Goal: Information Seeking & Learning: Learn about a topic

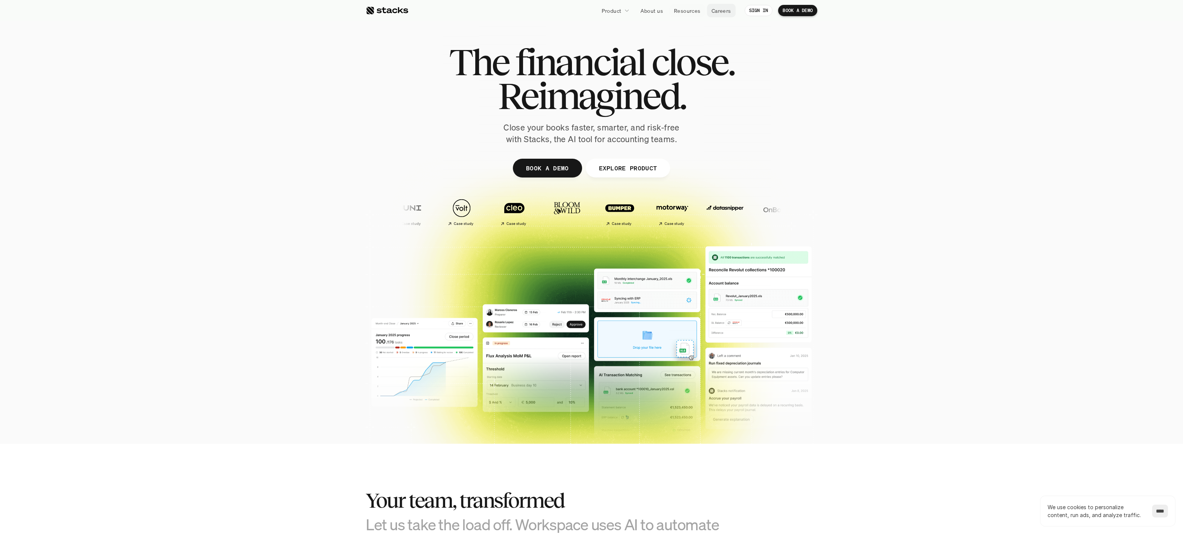
click at [722, 10] on p "Careers" at bounding box center [722, 11] width 20 height 8
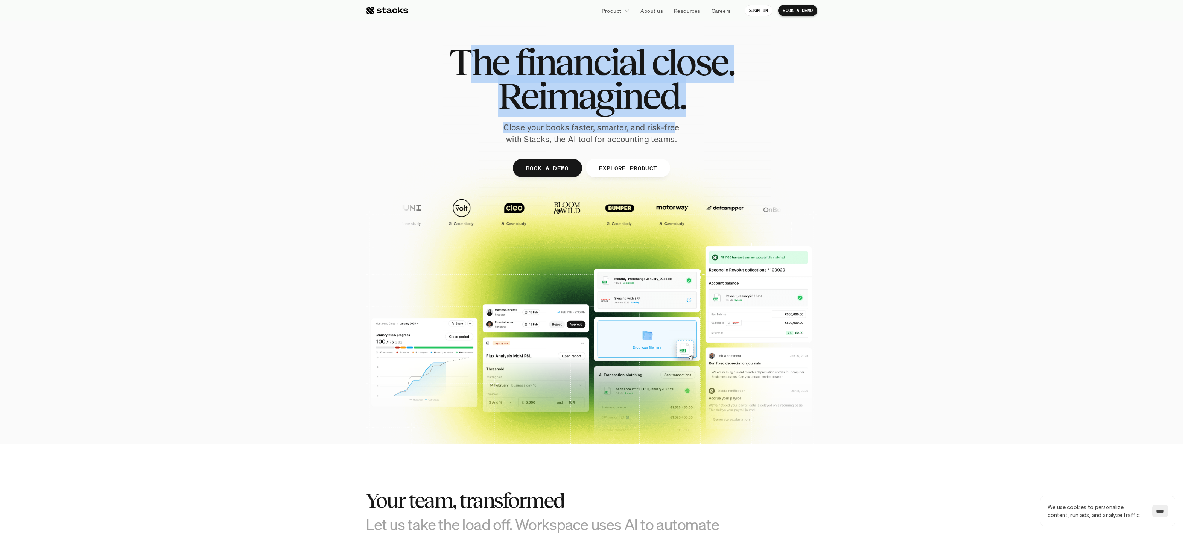
drag, startPoint x: 473, startPoint y: 68, endPoint x: 695, endPoint y: 129, distance: 230.1
click at [679, 126] on div "The financial close. Reimagined. Close your books faster, smarter, and risk-fre…" at bounding box center [591, 95] width 421 height 100
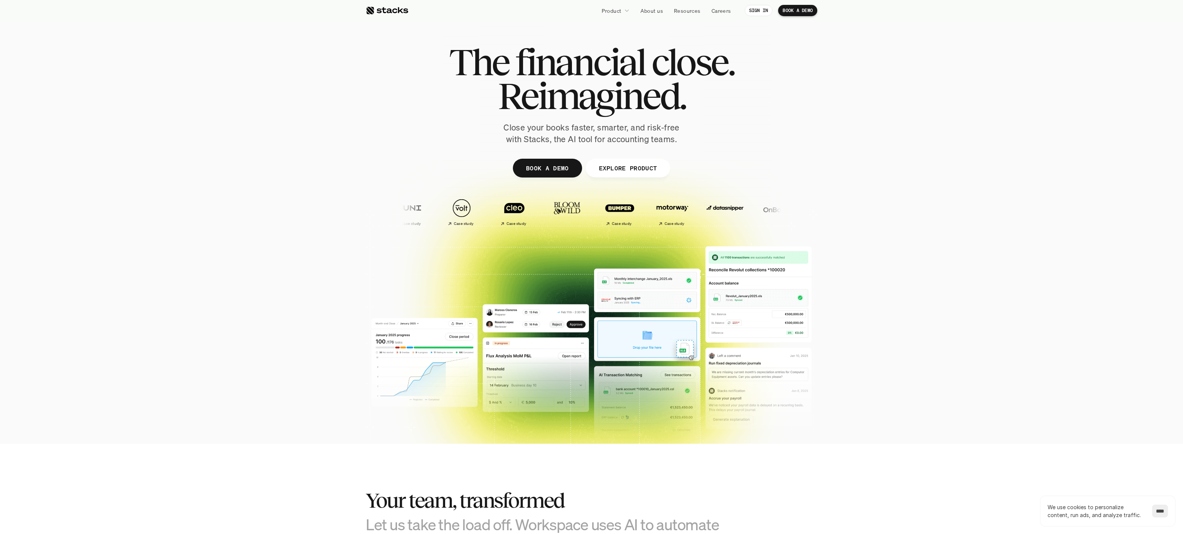
click at [697, 130] on div "The financial close. Reimagined. Close your books faster, smarter, and risk-fre…" at bounding box center [591, 95] width 421 height 100
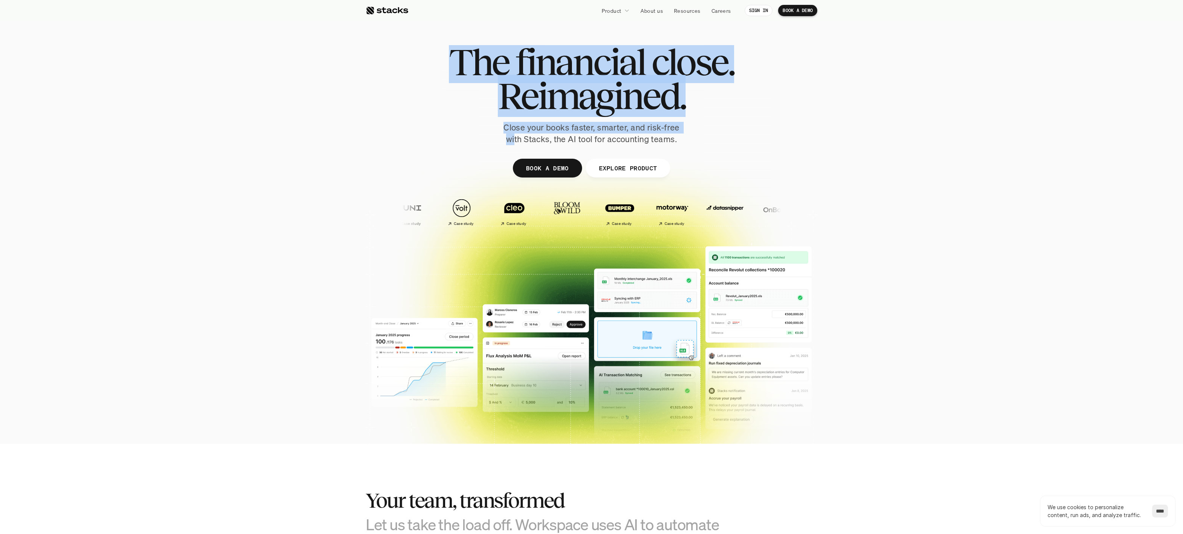
drag, startPoint x: 515, startPoint y: 140, endPoint x: 759, endPoint y: 147, distance: 244.7
click at [751, 148] on div "The financial close. Reimagined. Close your books faster, smarter, and risk-fre…" at bounding box center [592, 184] width 452 height 339
click at [777, 147] on div at bounding box center [592, 184] width 452 height 339
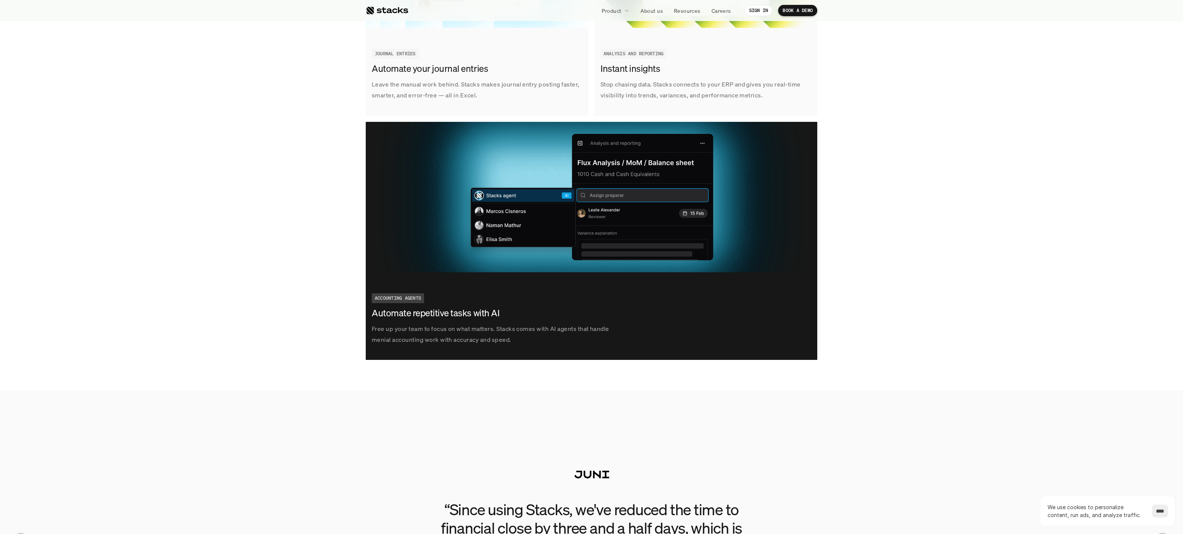
scroll to position [1001, 0]
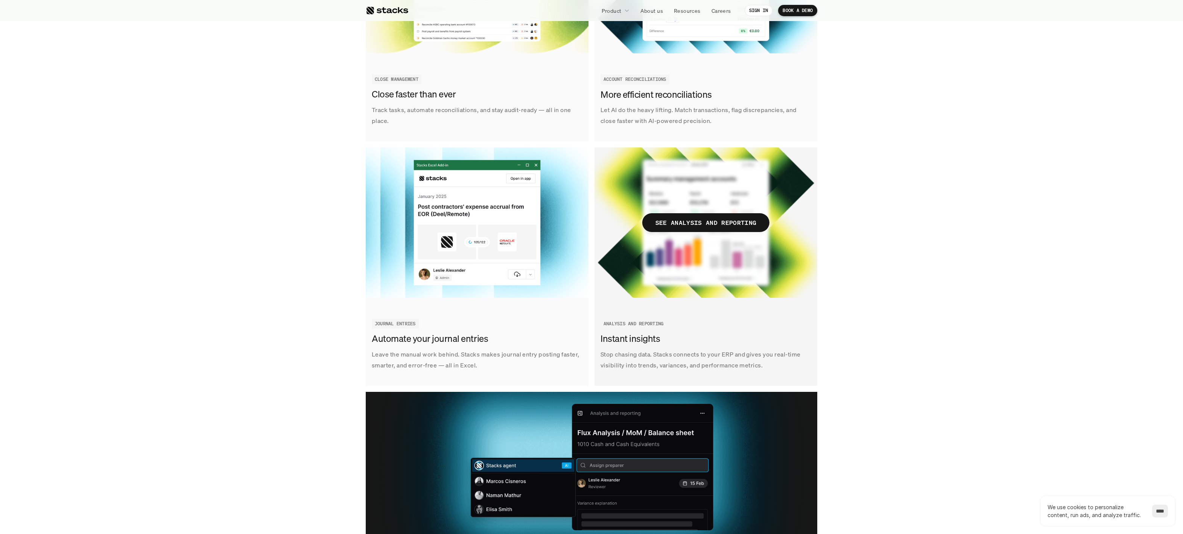
click at [639, 287] on img at bounding box center [706, 223] width 223 height 151
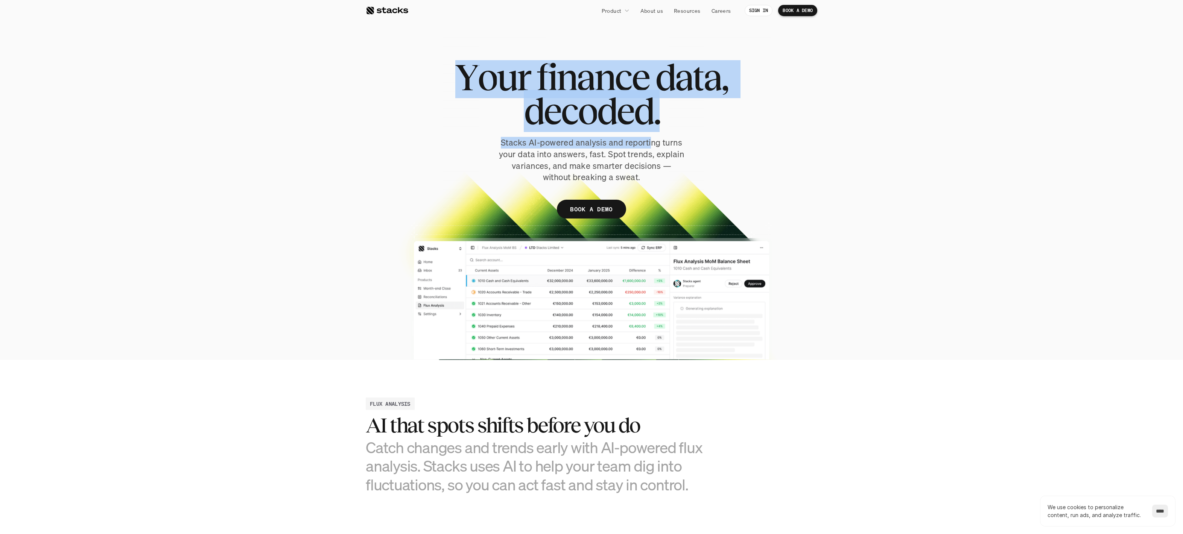
drag, startPoint x: 476, startPoint y: 74, endPoint x: 677, endPoint y: 153, distance: 215.9
click at [675, 152] on div "Y o u r f i n a n c e d a t a , d e c o d e d . Stacks AI-powered analysis and …" at bounding box center [592, 143] width 452 height 166
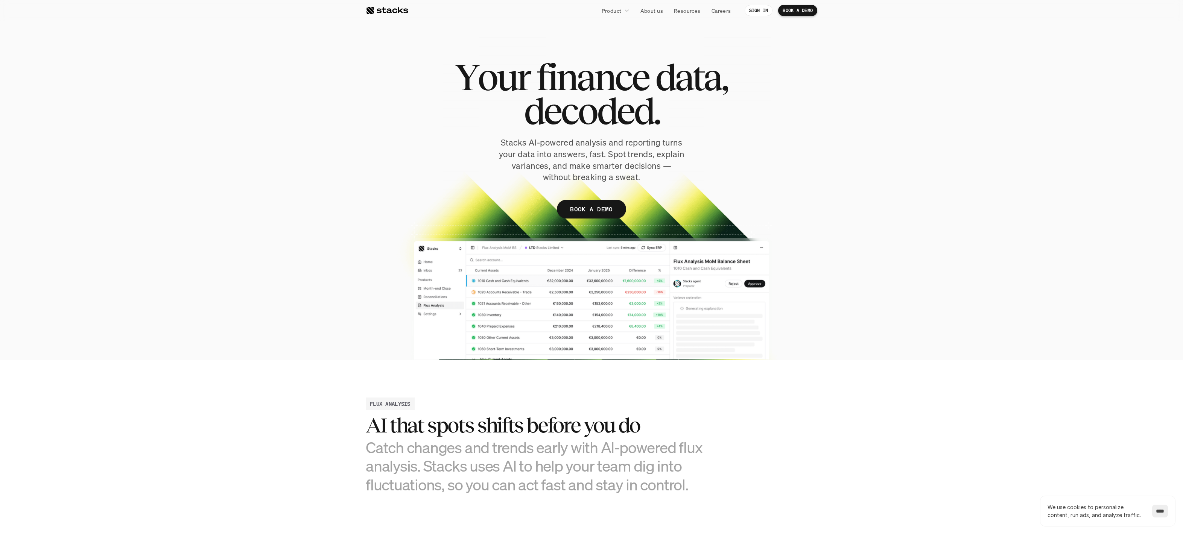
click at [670, 161] on p "Stacks AI-powered analysis and reporting turns your data into answers, fast. Sp…" at bounding box center [591, 160] width 188 height 46
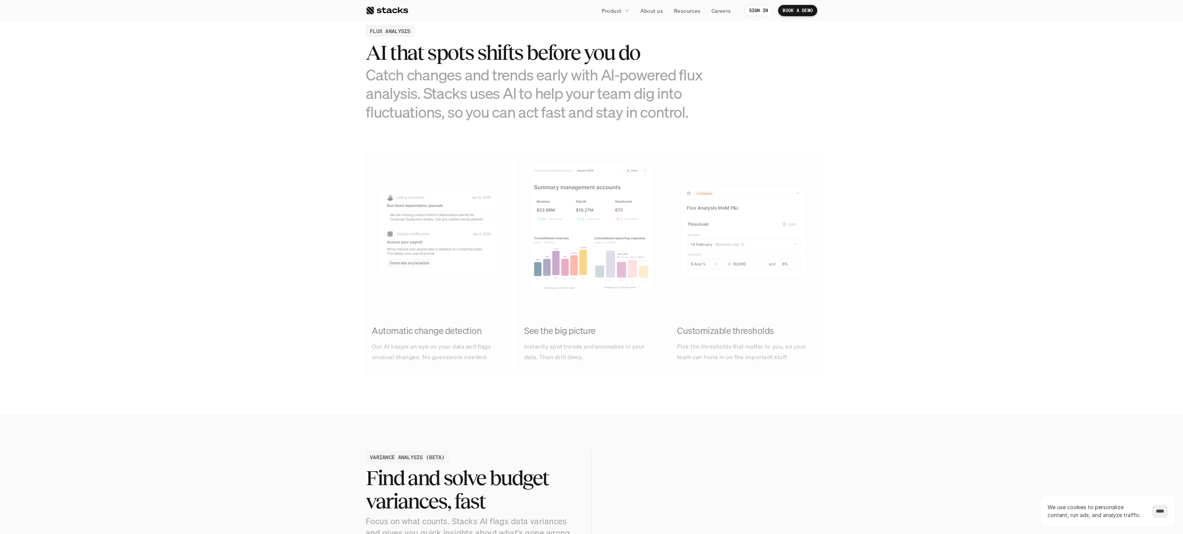
scroll to position [450, 0]
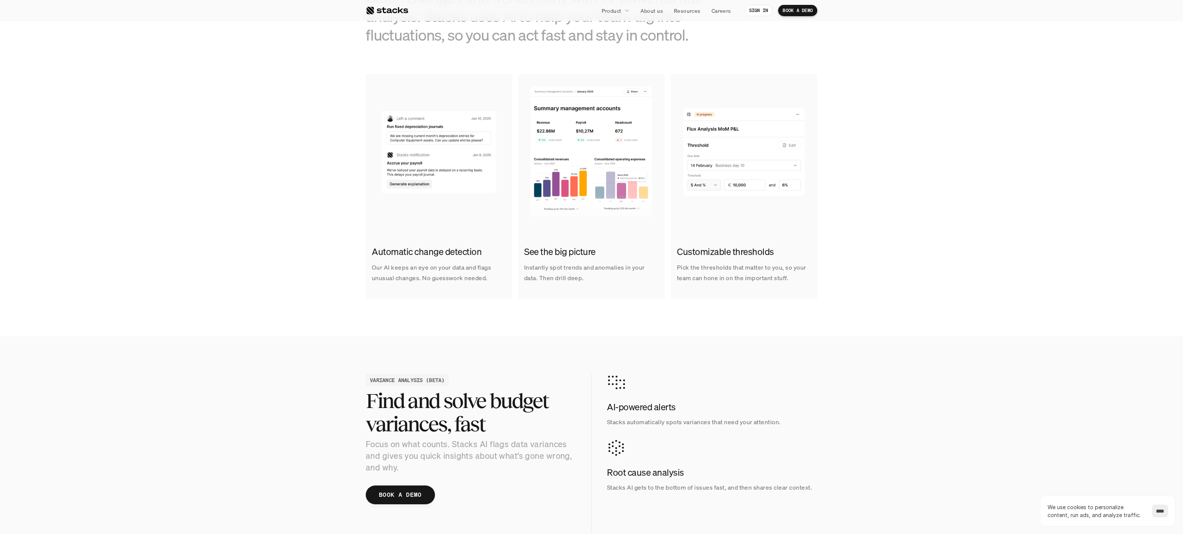
click at [621, 175] on img at bounding box center [591, 149] width 146 height 151
click at [799, 168] on img at bounding box center [744, 149] width 146 height 151
click at [914, 224] on div "Automatic change detection Our AI keeps an eye on your data and flags unusual c…" at bounding box center [592, 186] width 1172 height 225
drag, startPoint x: 914, startPoint y: 222, endPoint x: 906, endPoint y: 201, distance: 22.0
click at [914, 222] on div "Automatic change detection Our AI keeps an eye on your data and flags unusual c…" at bounding box center [592, 186] width 1172 height 225
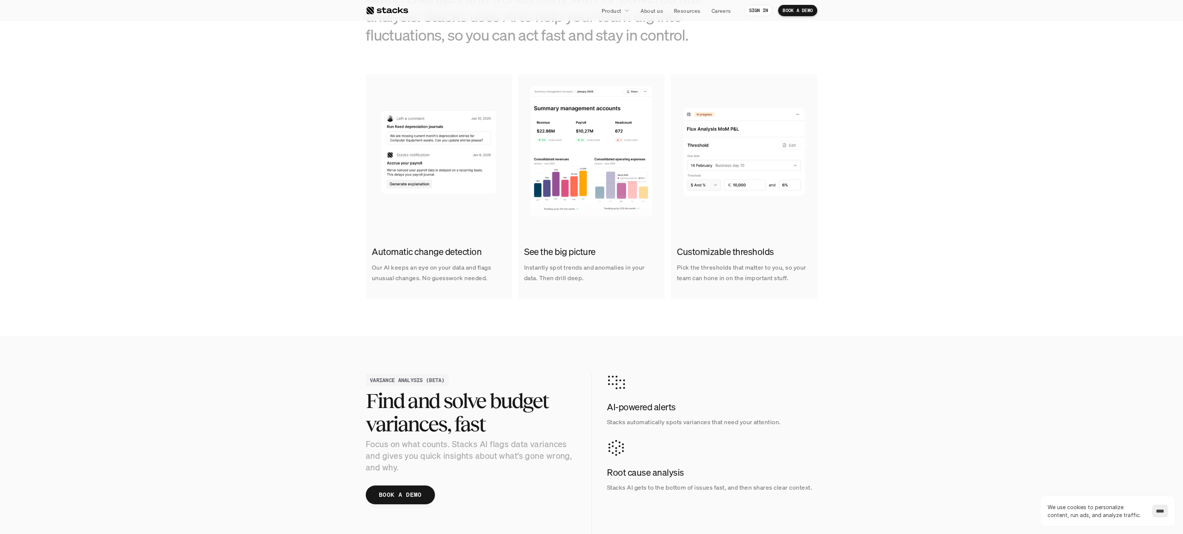
click at [904, 195] on div "Automatic change detection Our AI keeps an eye on your data and flags unusual c…" at bounding box center [592, 186] width 1172 height 225
click at [902, 183] on div "Automatic change detection Our AI keeps an eye on your data and flags unusual c…" at bounding box center [592, 186] width 1172 height 225
click at [899, 174] on div "Automatic change detection Our AI keeps an eye on your data and flags unusual c…" at bounding box center [592, 186] width 1172 height 225
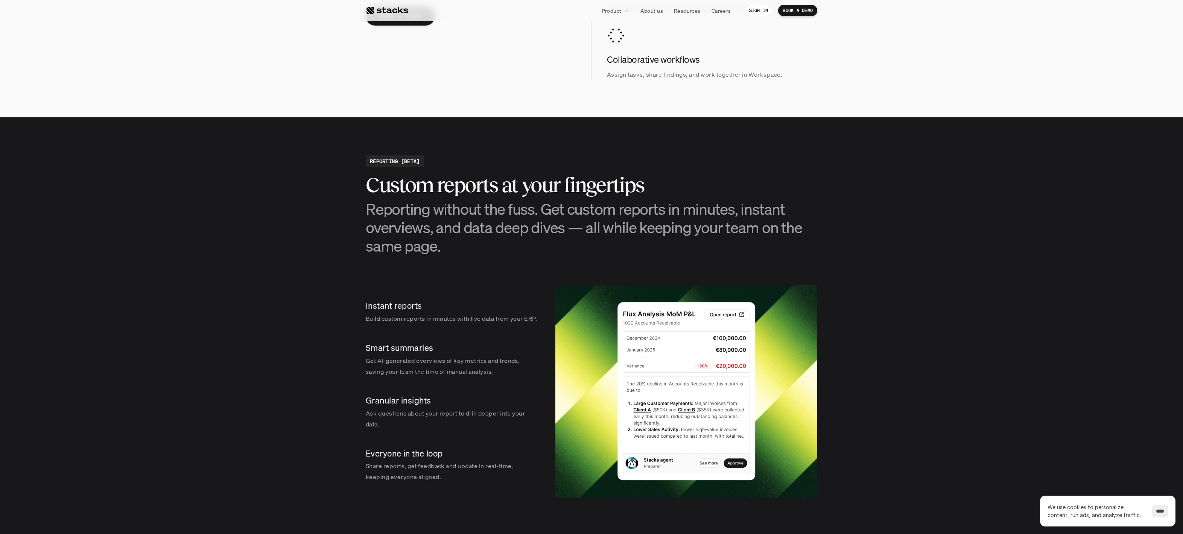
scroll to position [954, 0]
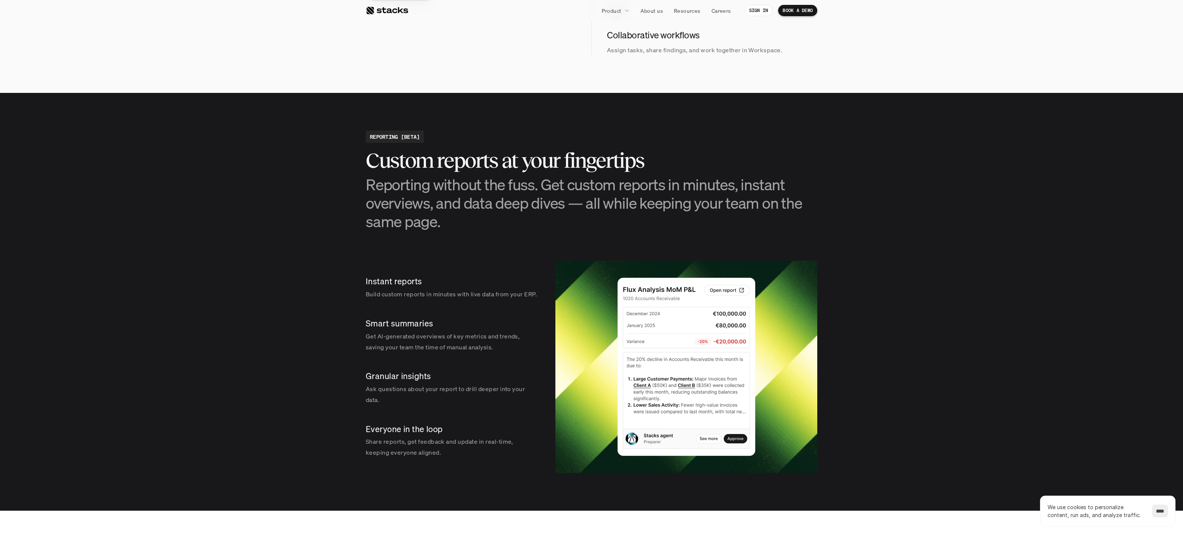
click at [404, 287] on p "Instant reports" at bounding box center [452, 282] width 172 height 12
click at [392, 353] on p "Get AI-generated overviews of key metrics and trends, saving your team the time…" at bounding box center [452, 342] width 172 height 22
click at [110, 323] on section "REPORTING [BETA] Custom reports at your fingertips Reporting without the fuss. …" at bounding box center [591, 302] width 1183 height 418
click at [720, 11] on p "Careers" at bounding box center [722, 11] width 20 height 8
click at [401, 8] on div at bounding box center [387, 10] width 43 height 9
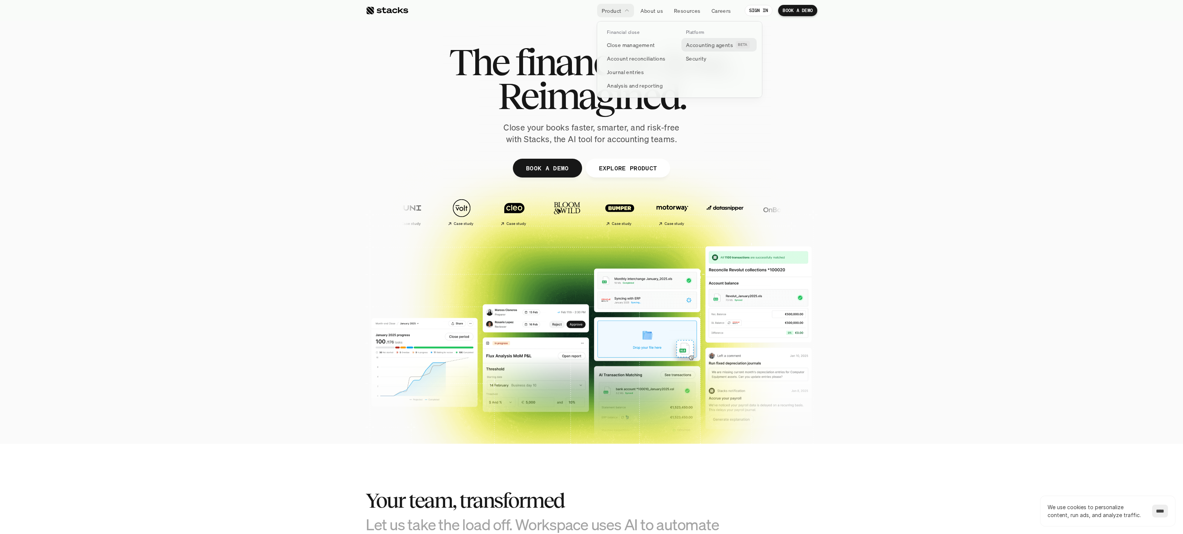
click at [715, 49] on link "Accounting agents BETA" at bounding box center [719, 45] width 75 height 14
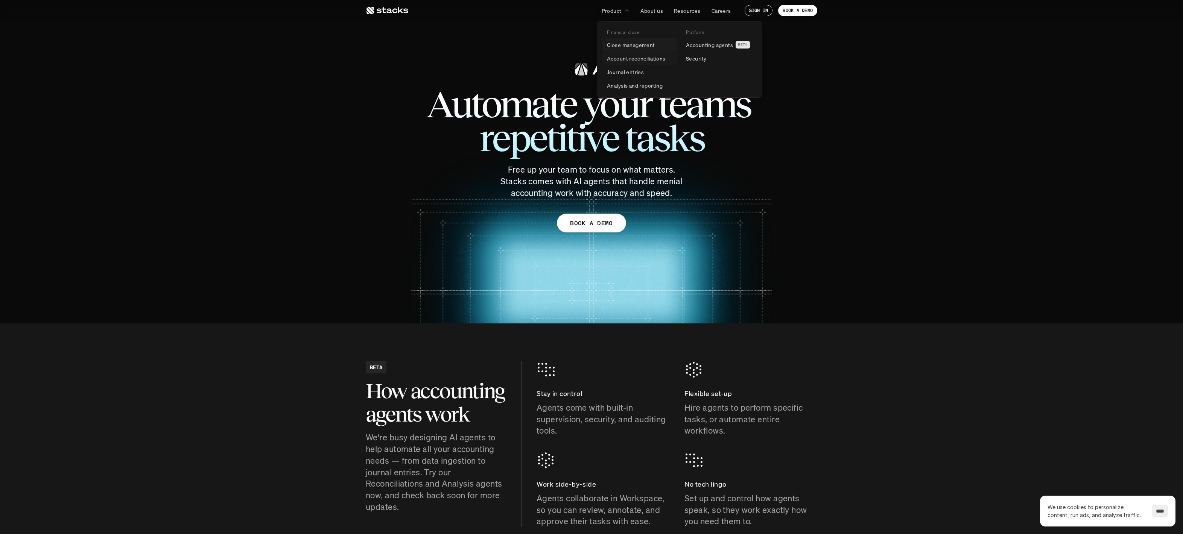
click at [630, 47] on p "Close management" at bounding box center [631, 45] width 48 height 8
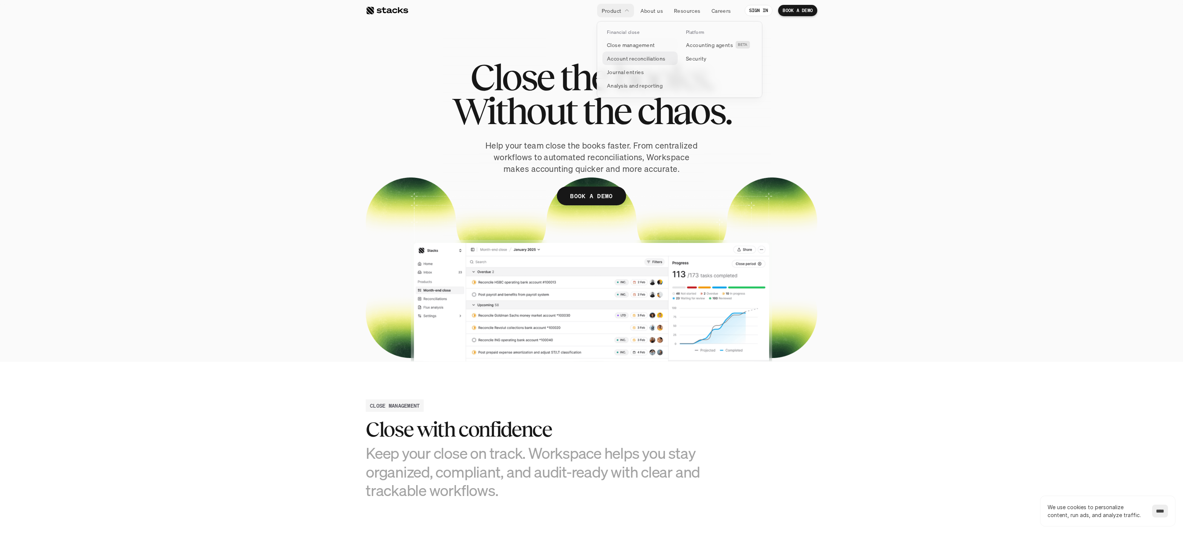
click at [617, 59] on p "Account reconciliations" at bounding box center [636, 59] width 59 height 8
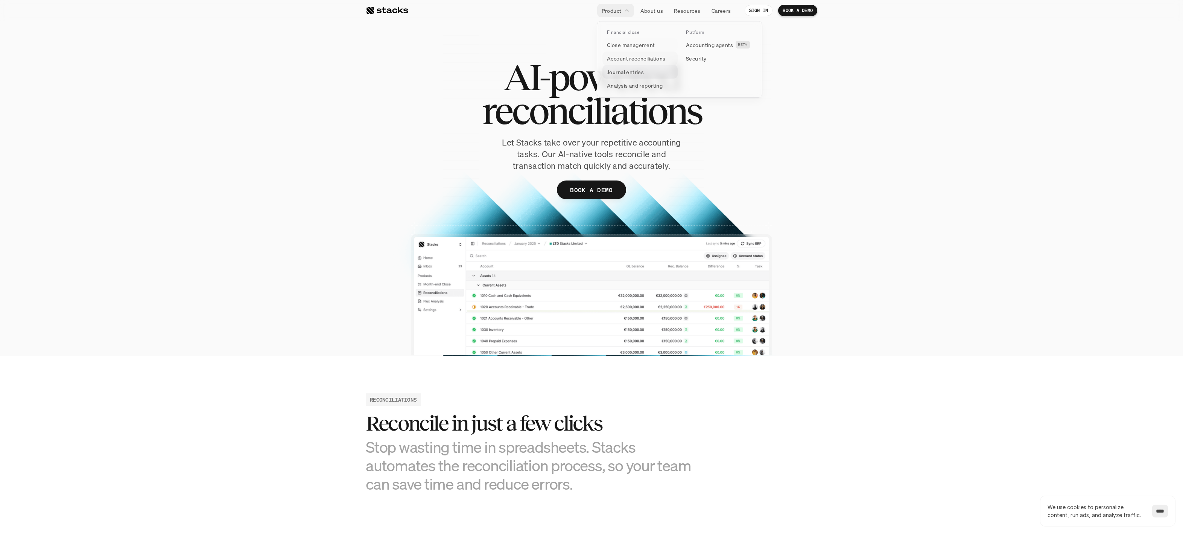
click at [618, 67] on link "Journal entries" at bounding box center [639, 72] width 75 height 14
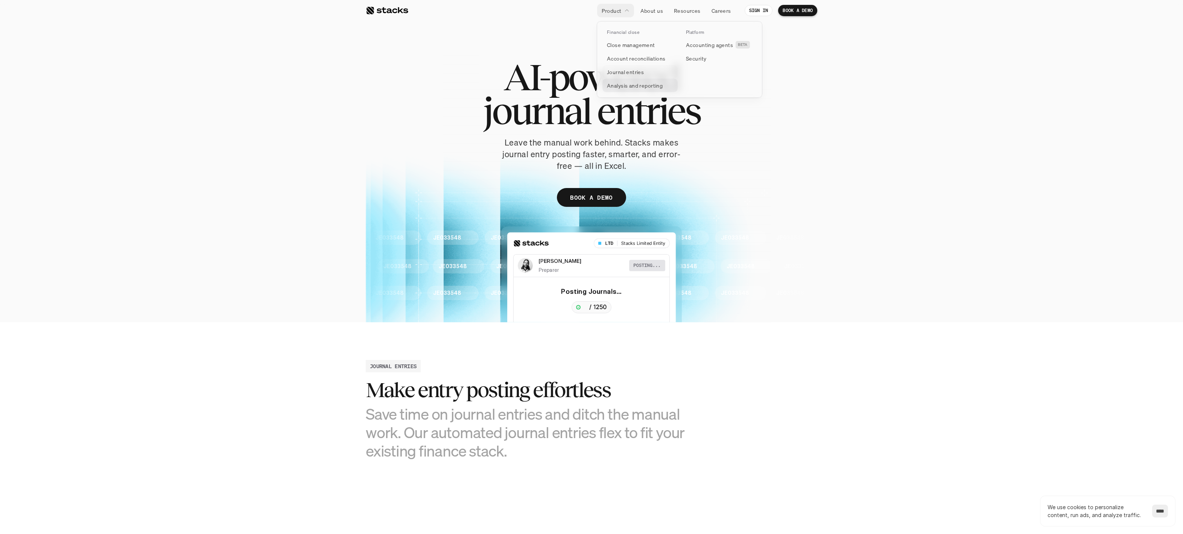
click at [622, 85] on p "Analysis and reporting" at bounding box center [635, 86] width 56 height 8
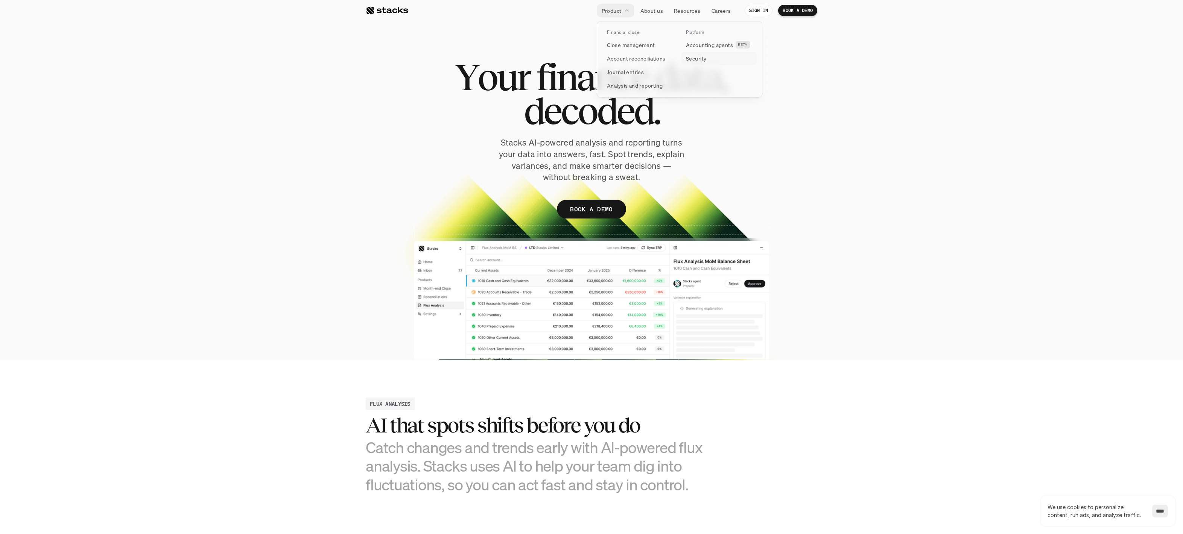
click at [697, 56] on p "Security" at bounding box center [696, 59] width 20 height 8
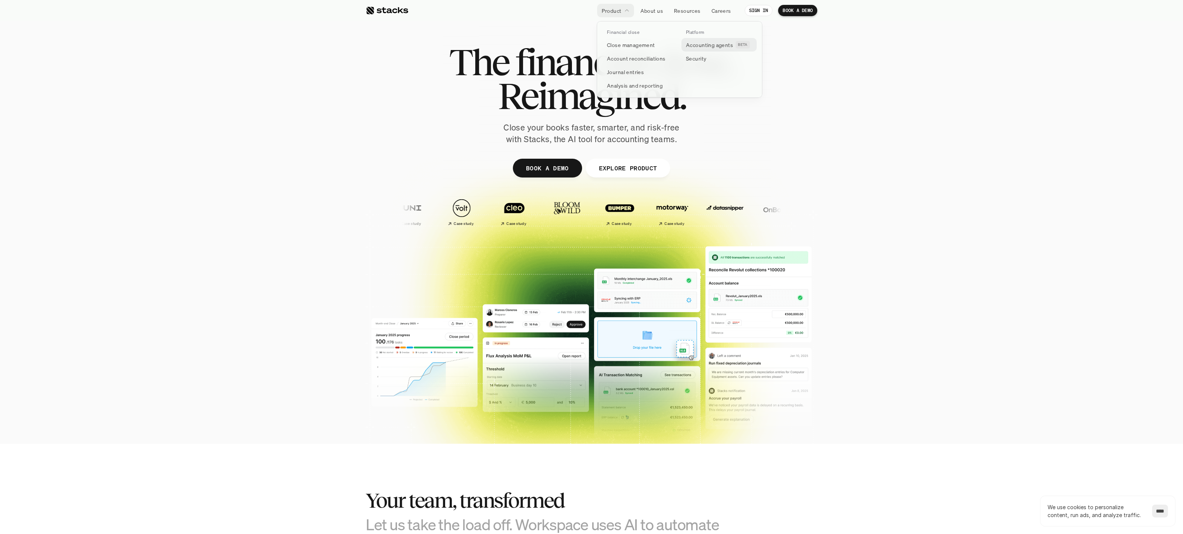
click at [722, 44] on p "Accounting agents" at bounding box center [709, 45] width 47 height 8
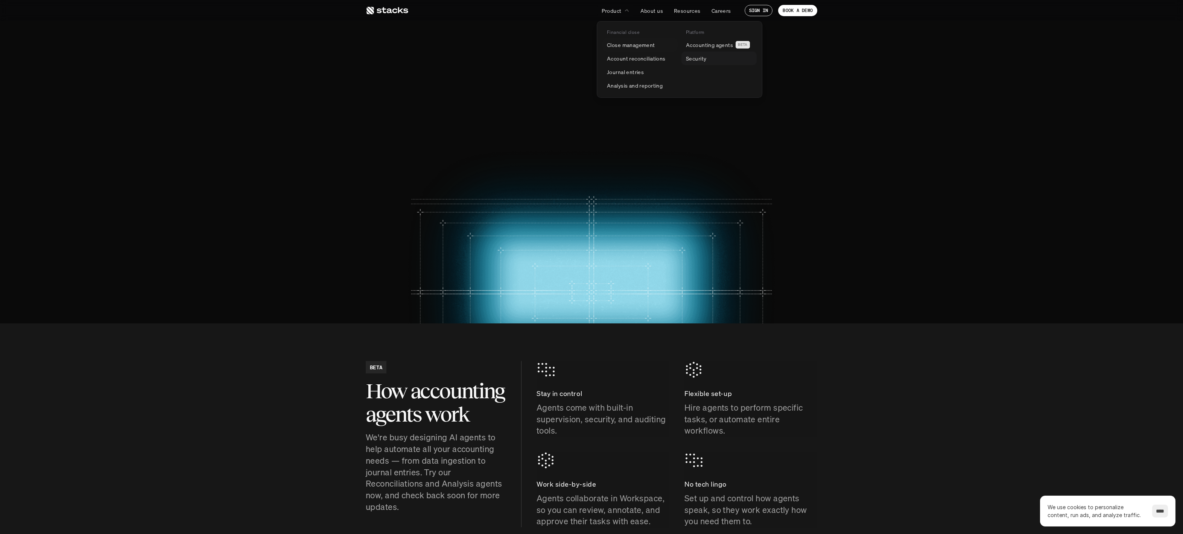
click at [696, 59] on p "Security" at bounding box center [696, 59] width 20 height 8
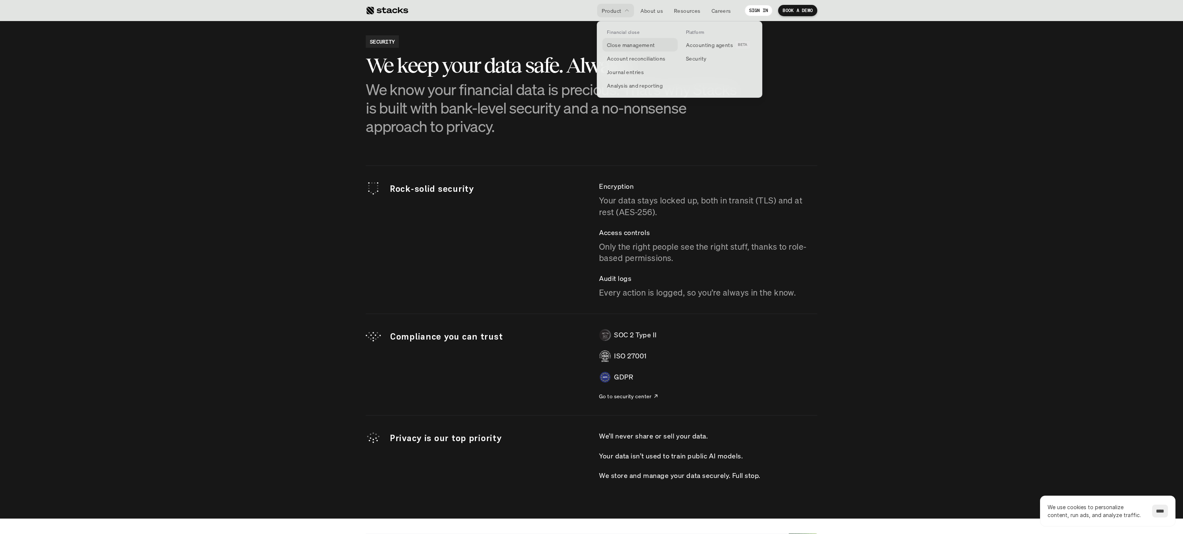
click at [647, 46] on p "Close management" at bounding box center [631, 45] width 48 height 8
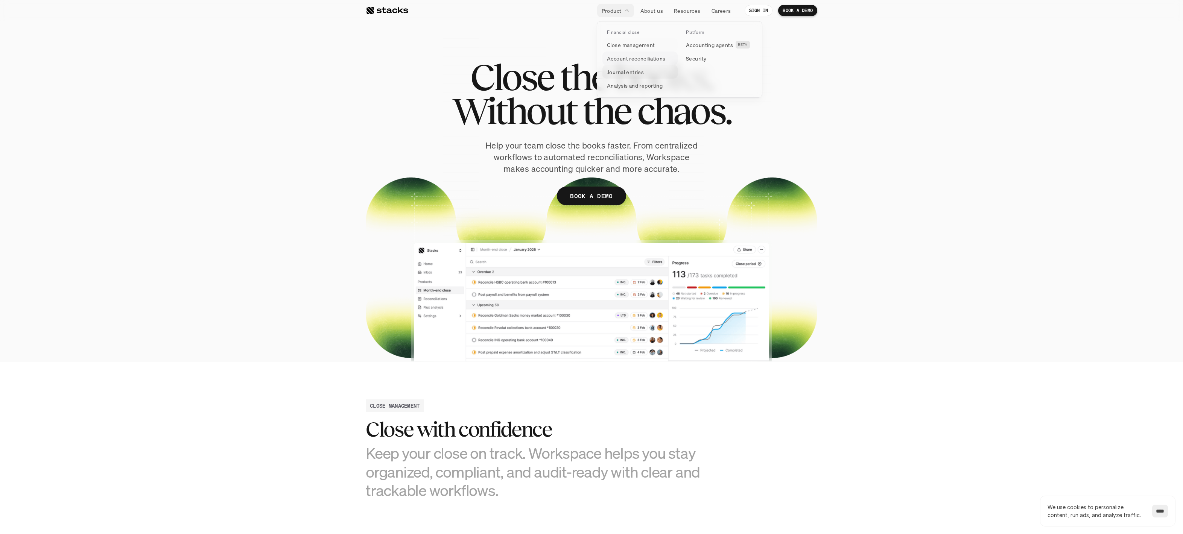
click at [621, 70] on p "Journal entries" at bounding box center [625, 72] width 37 height 8
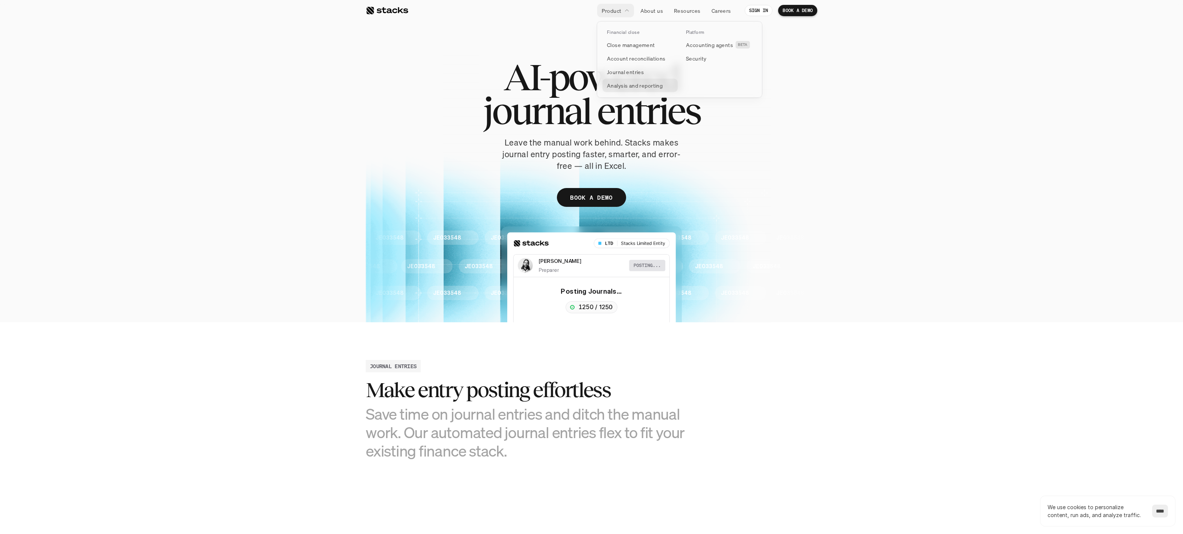
click at [636, 83] on p "Analysis and reporting" at bounding box center [635, 86] width 56 height 8
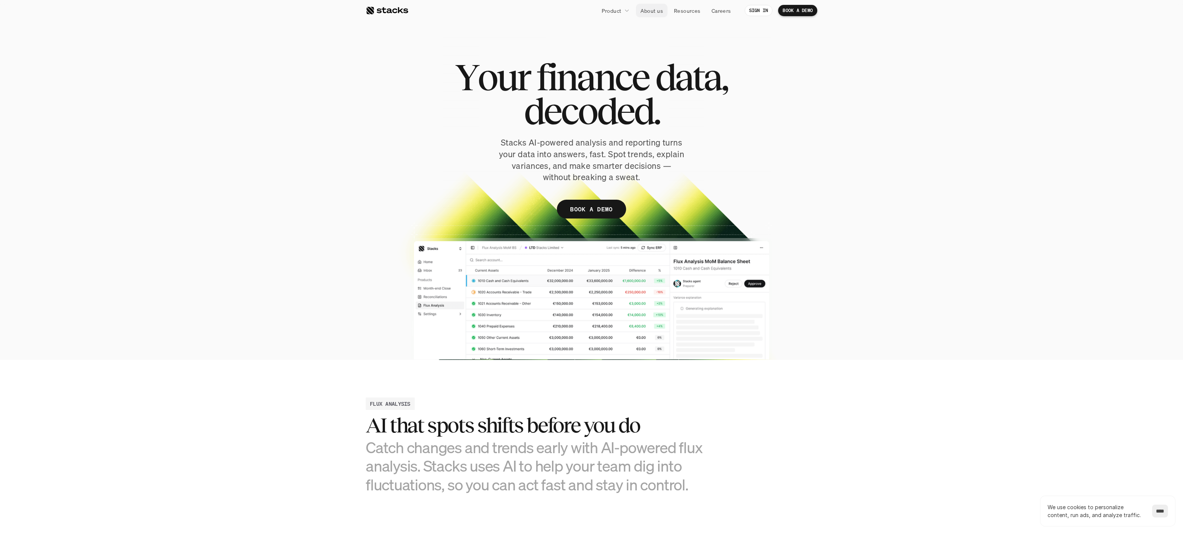
click at [654, 14] on p "About us" at bounding box center [651, 11] width 23 height 8
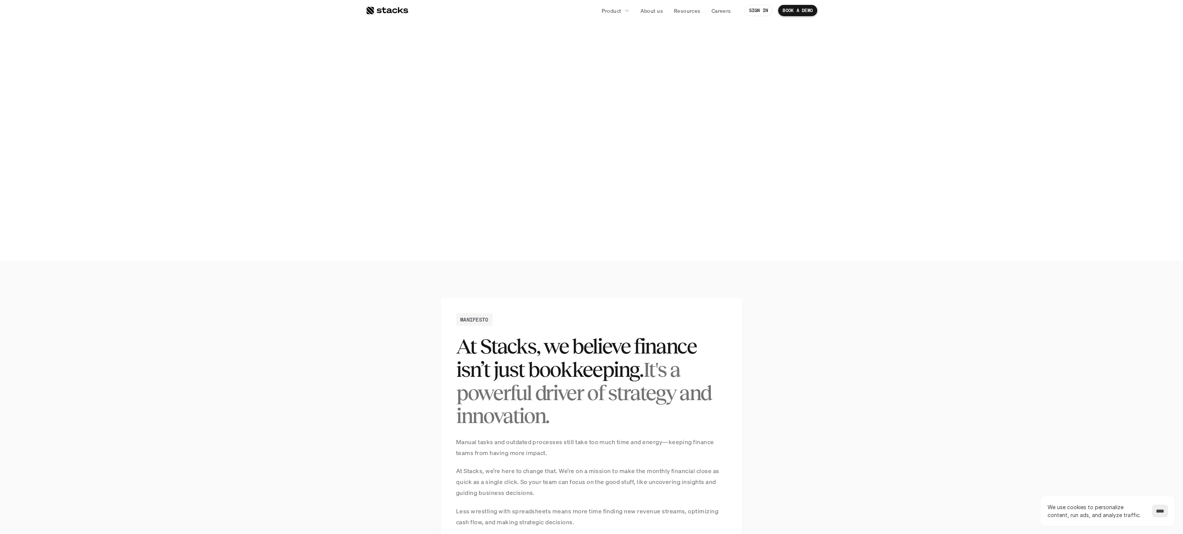
scroll to position [338, 0]
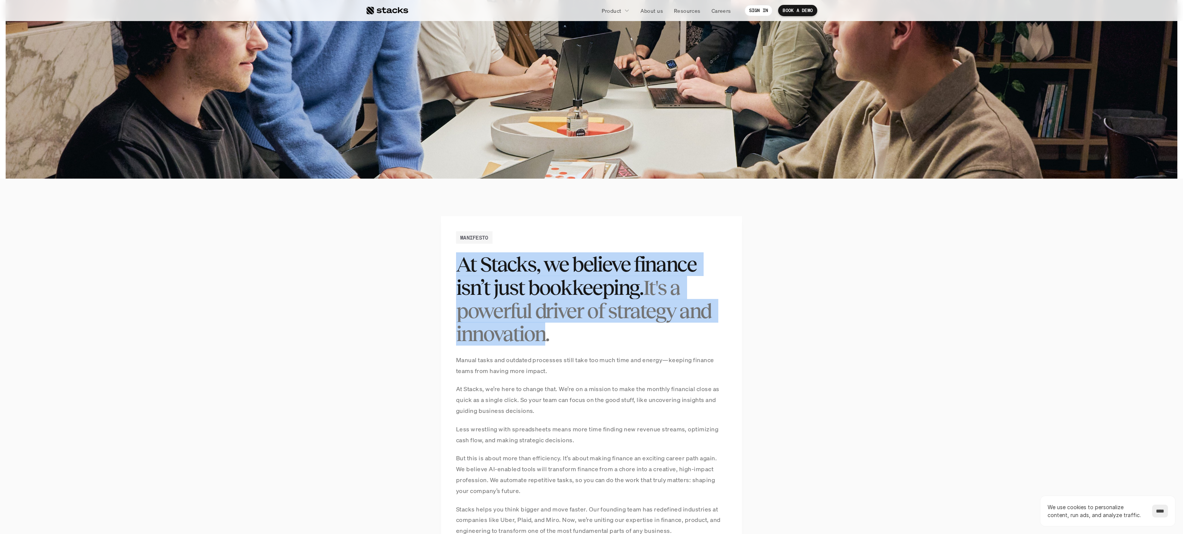
drag, startPoint x: 462, startPoint y: 264, endPoint x: 550, endPoint y: 339, distance: 115.3
click at [547, 338] on h2 "At Stacks, we believe finance isn’t just bookkeeping. It's a powerful driver of…" at bounding box center [591, 299] width 271 height 93
click at [551, 339] on h2 "At Stacks, we believe finance isn’t just bookkeeping. It's a powerful driver of…" at bounding box center [591, 299] width 271 height 93
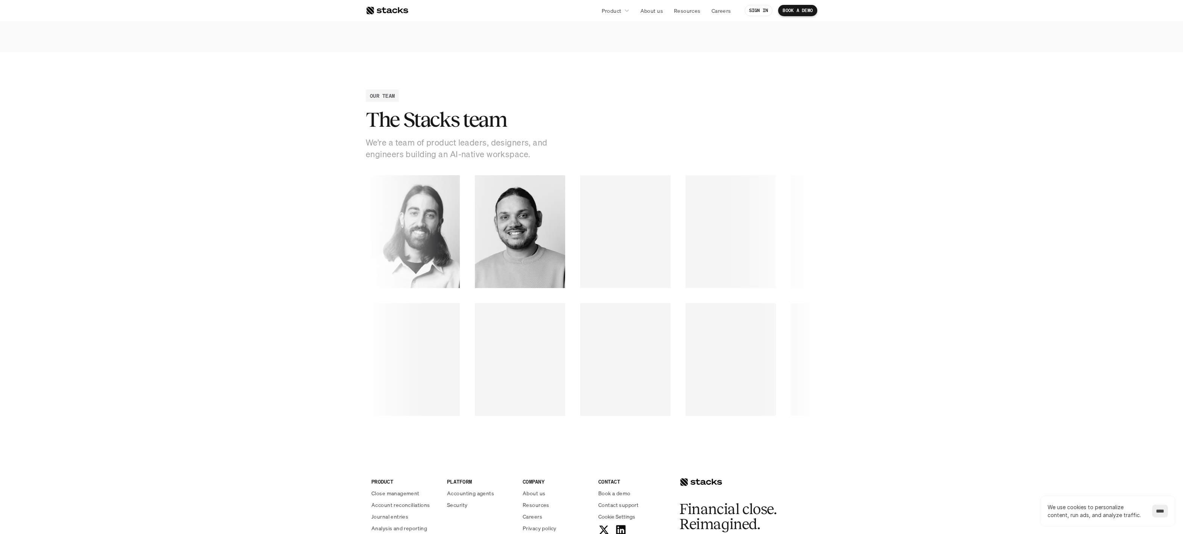
scroll to position [951, 0]
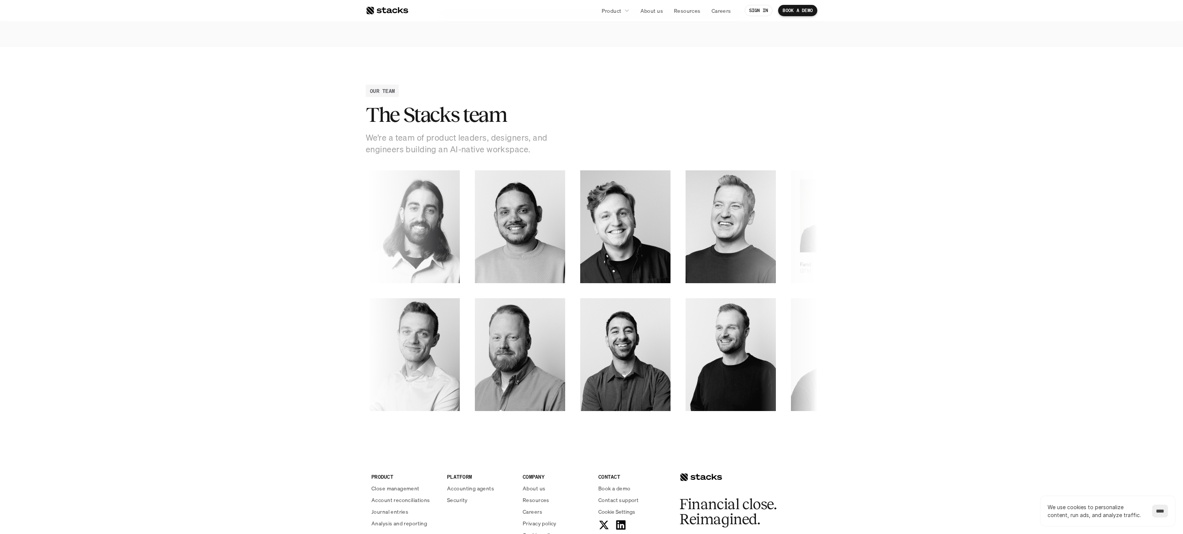
click at [863, 269] on icon at bounding box center [867, 267] width 9 height 9
click at [135, 396] on icon at bounding box center [131, 396] width 8 height 8
click at [334, 393] on section "OUR TEAM The Stacks team We’re a team of product leaders, designers, and engine…" at bounding box center [591, 248] width 1183 height 402
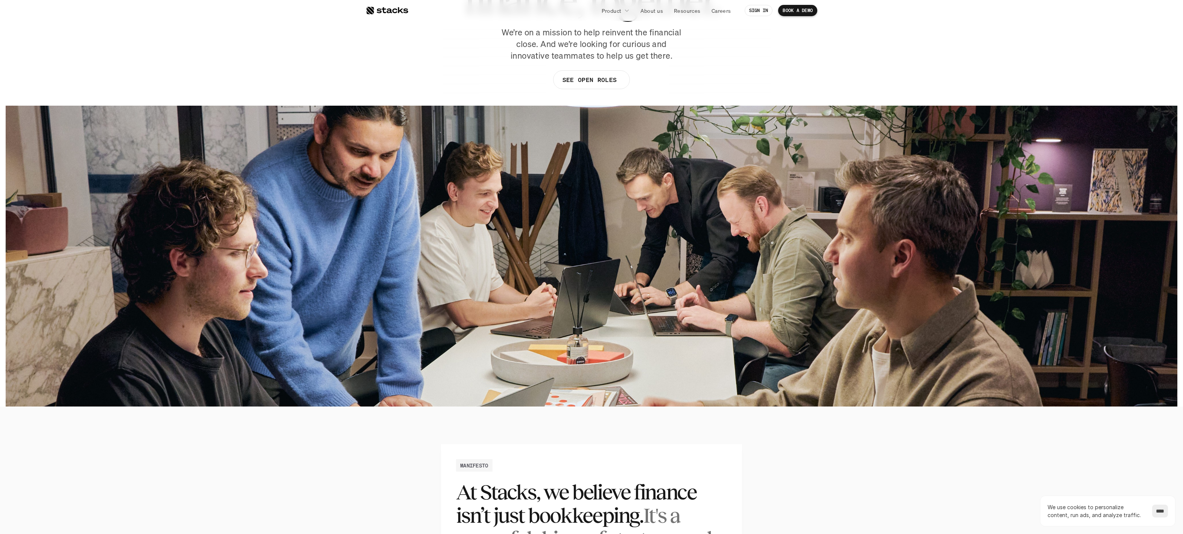
scroll to position [0, 0]
